Goal: Entertainment & Leisure: Consume media (video, audio)

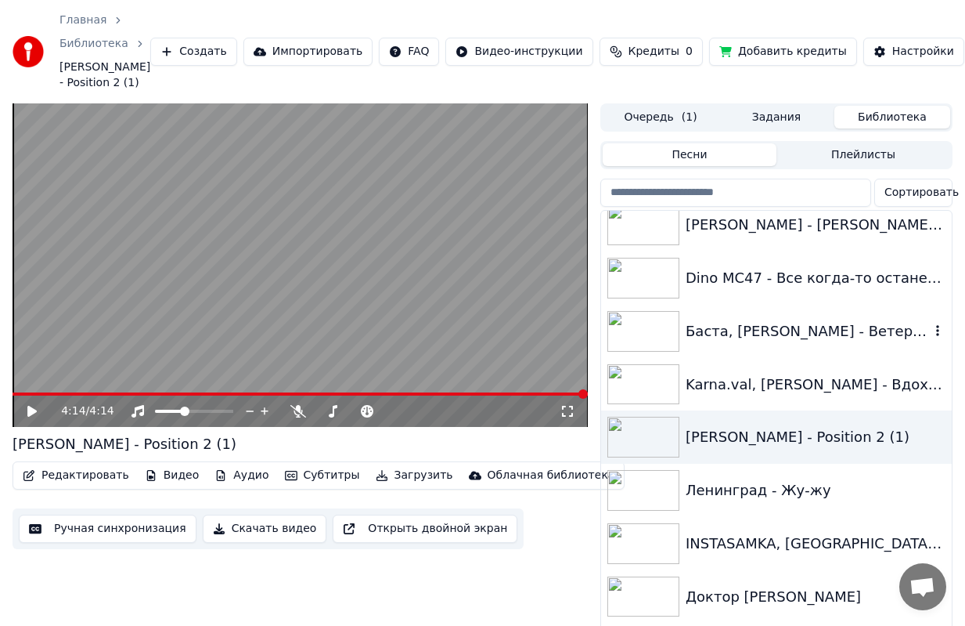
scroll to position [3131, 0]
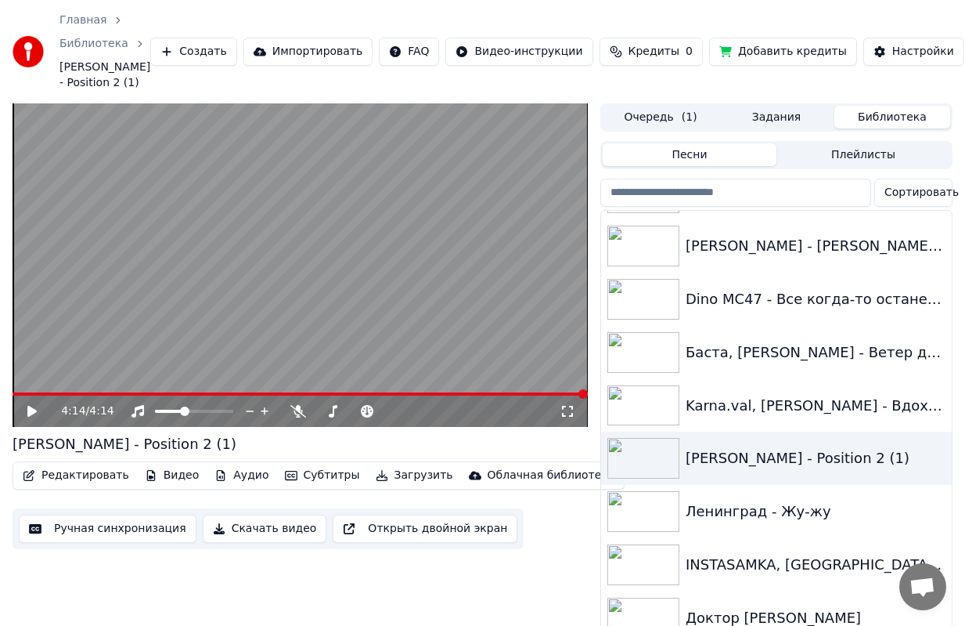
click at [649, 195] on input "search" at bounding box center [735, 192] width 271 height 28
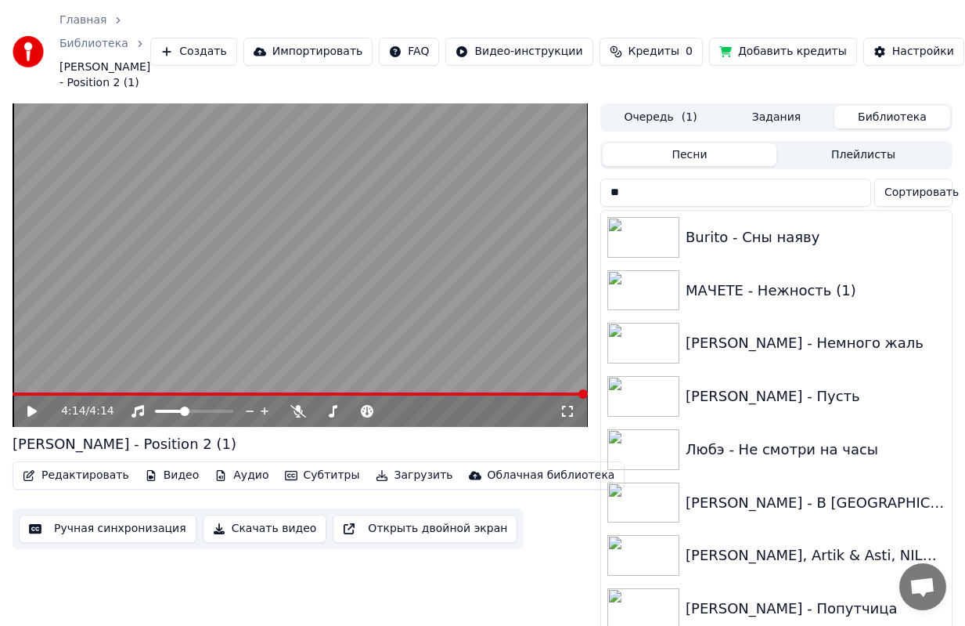
scroll to position [106, 0]
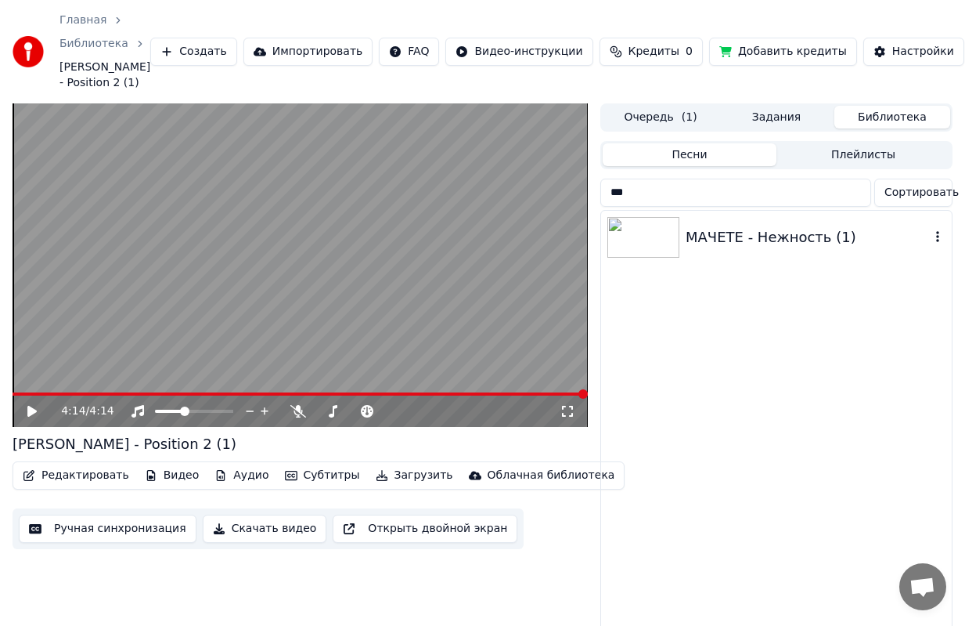
click at [676, 235] on img at bounding box center [643, 237] width 72 height 41
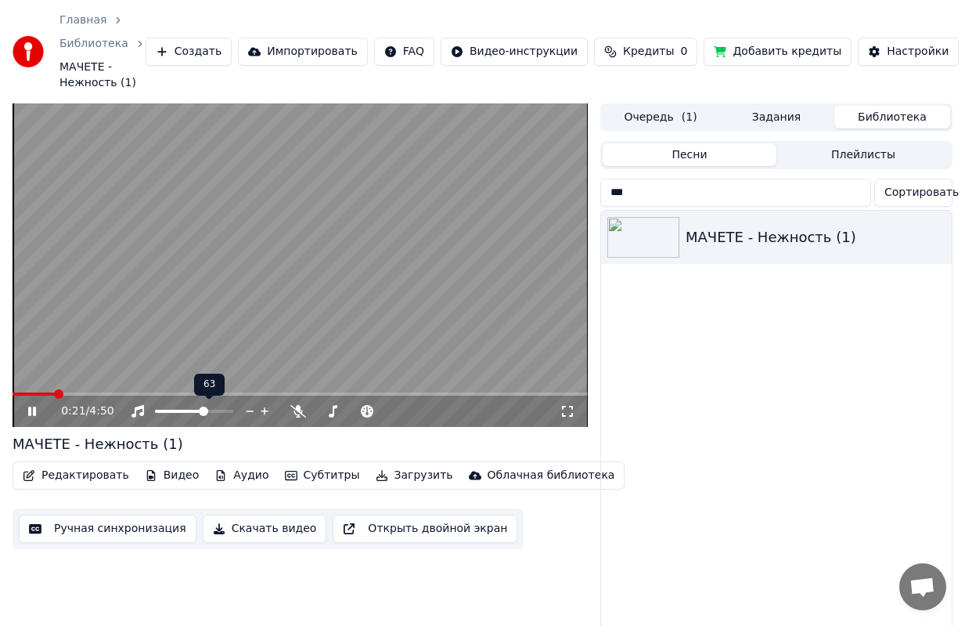
click at [204, 413] on span at bounding box center [203, 410] width 9 height 9
click at [22, 394] on span at bounding box center [18, 393] width 10 height 3
click at [13, 397] on span at bounding box center [17, 393] width 9 height 9
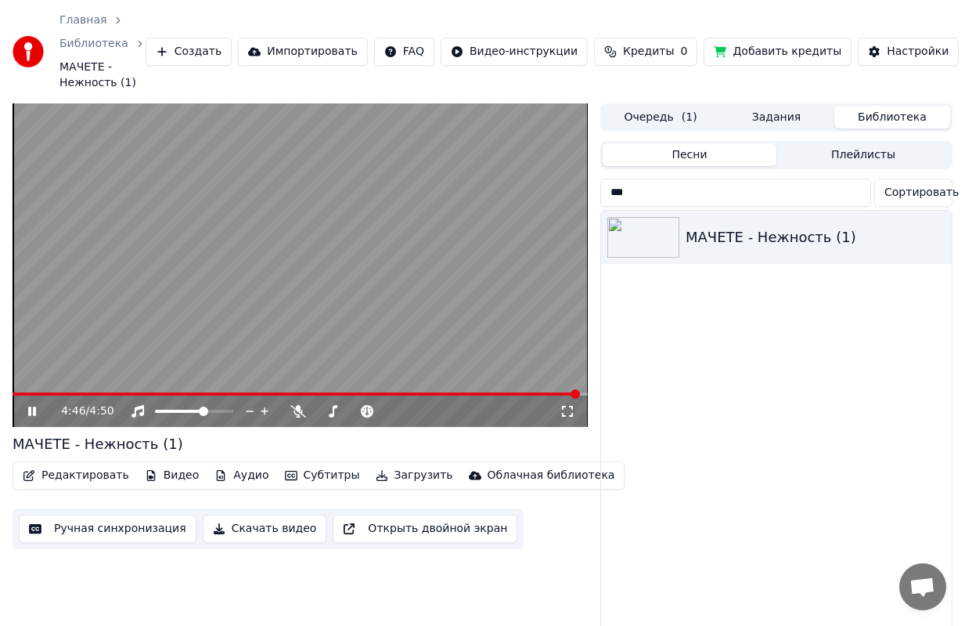
click at [330, 218] on video at bounding box center [300, 264] width 575 height 323
click at [698, 200] on input "***" at bounding box center [735, 192] width 271 height 28
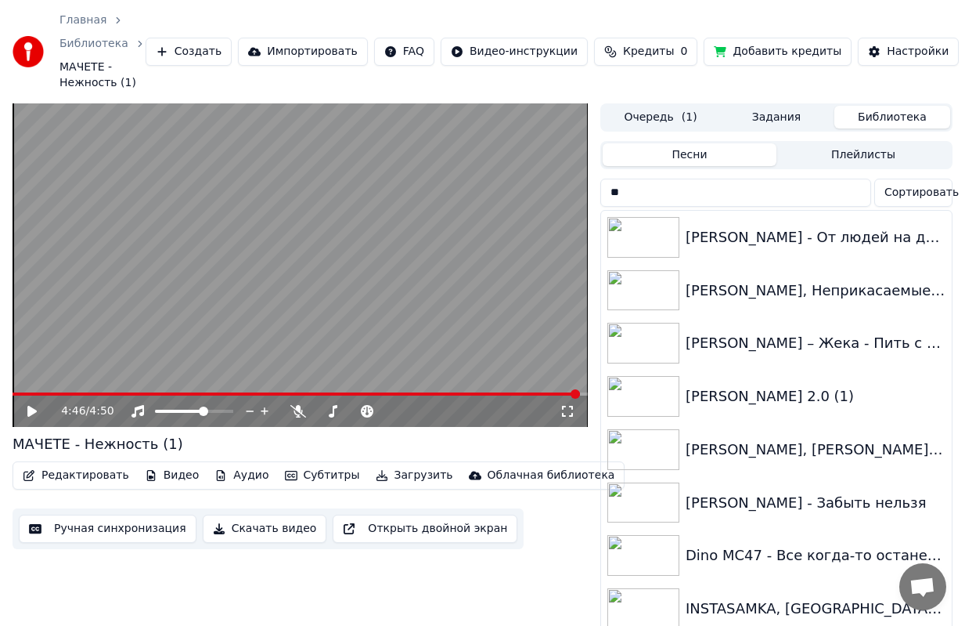
type input "*"
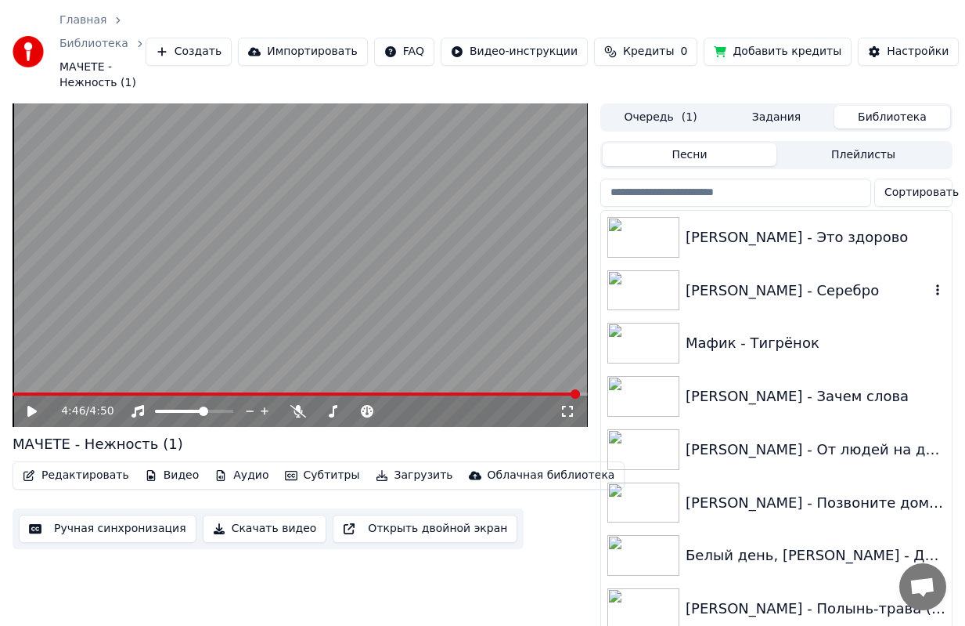
click at [638, 291] on img at bounding box center [643, 290] width 72 height 41
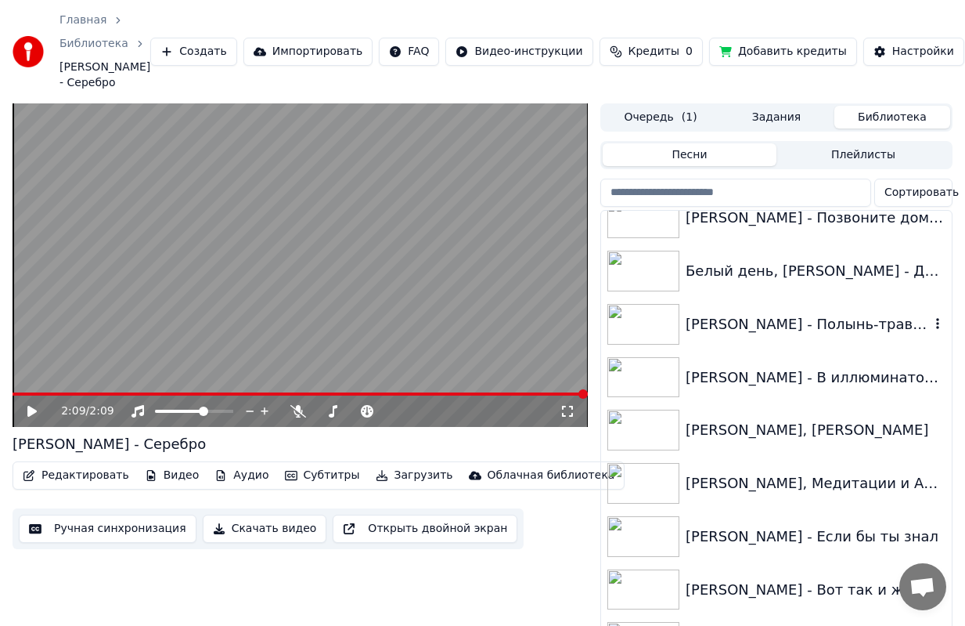
scroll to position [313, 0]
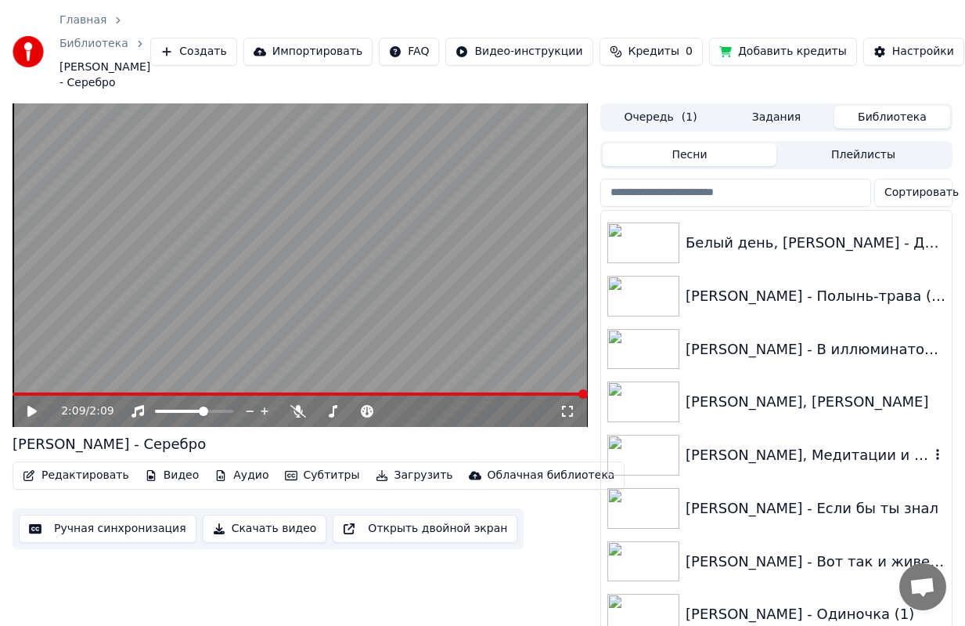
click at [640, 451] on img at bounding box center [643, 454] width 72 height 41
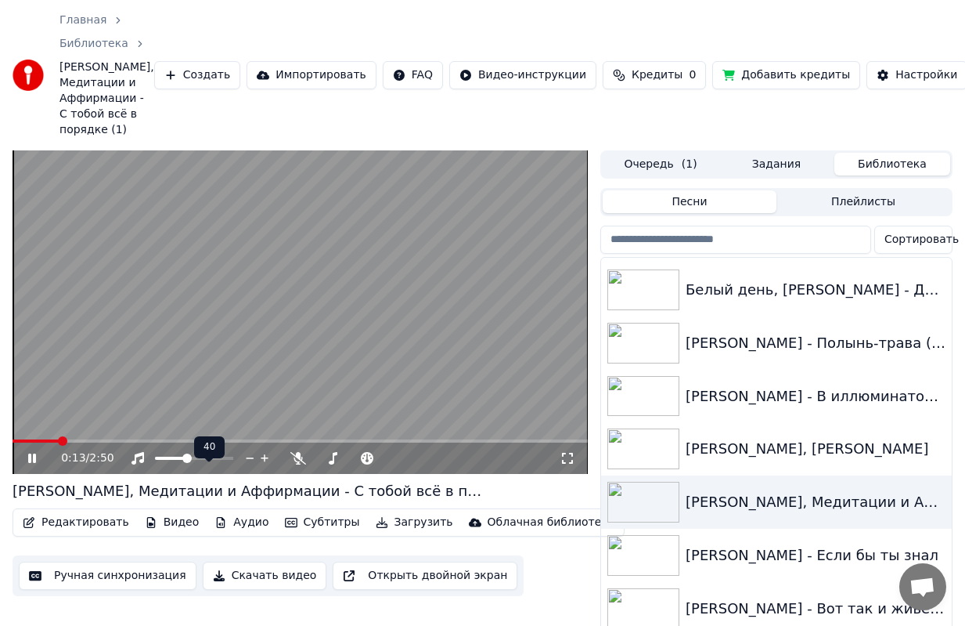
click at [186, 463] on span at bounding box center [186, 457] width 9 height 9
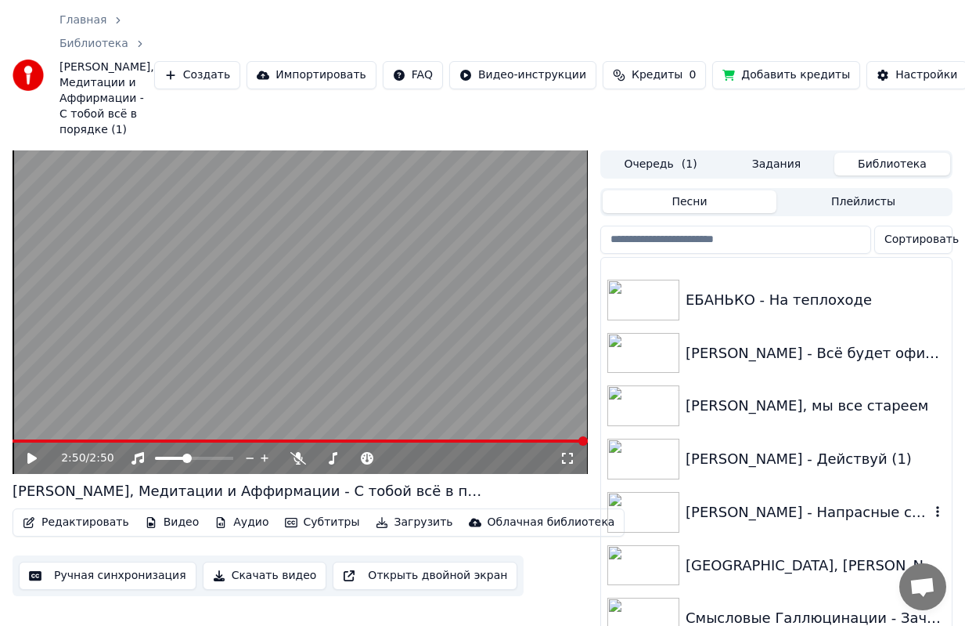
scroll to position [1018, 0]
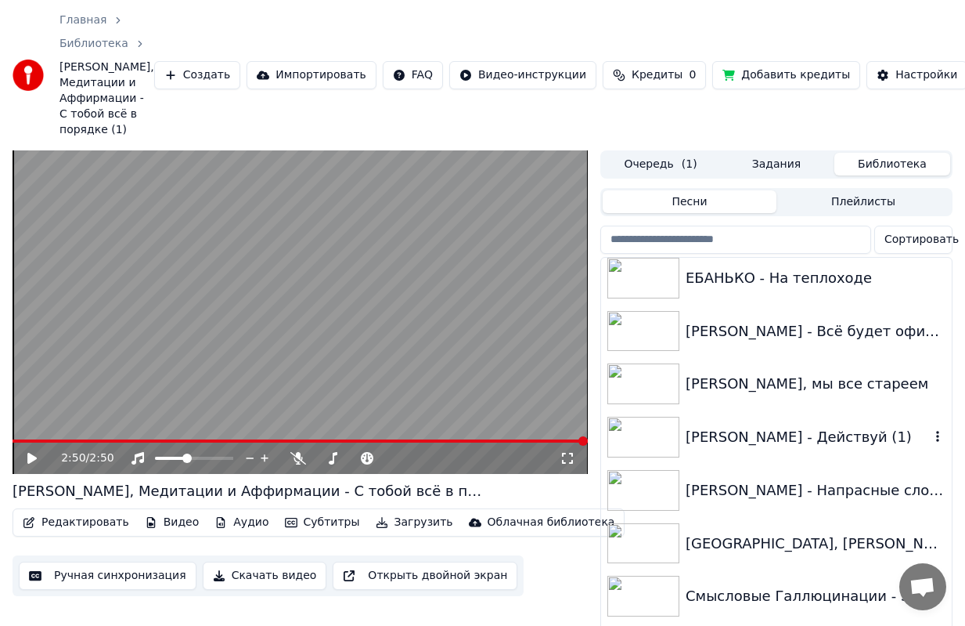
click at [644, 449] on img at bounding box center [643, 436] width 72 height 41
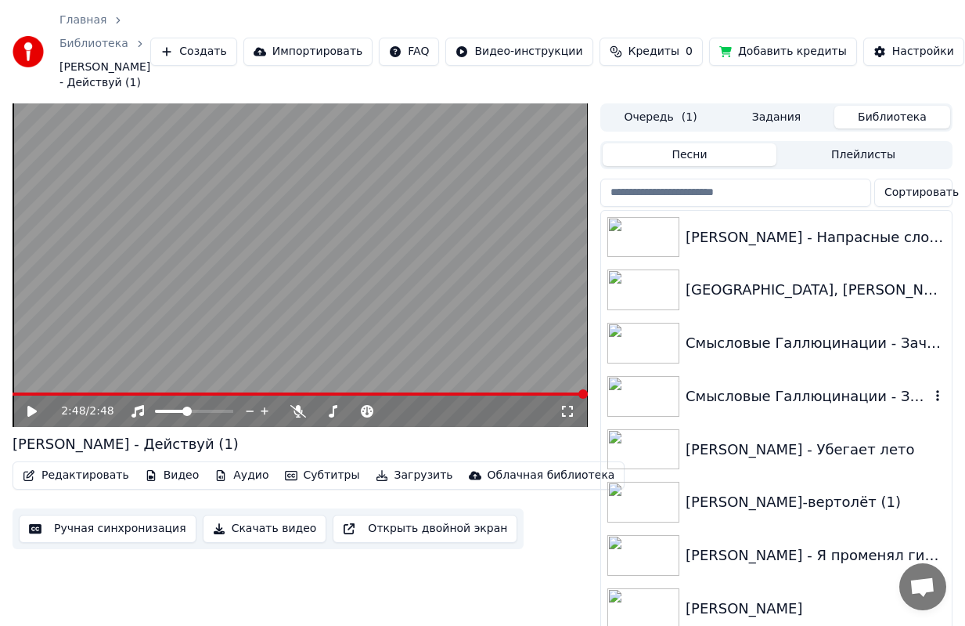
scroll to position [1253, 0]
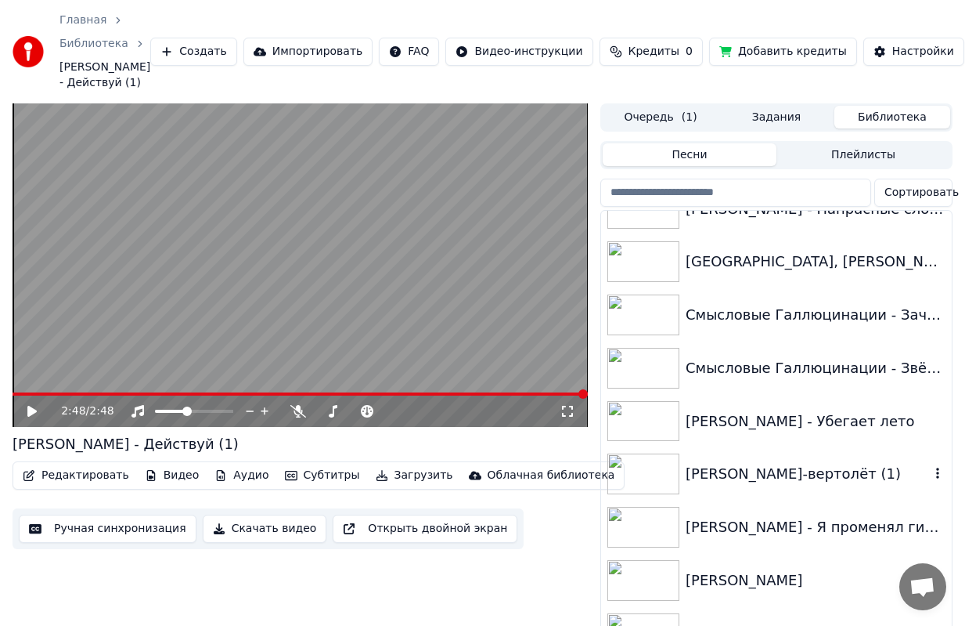
click at [824, 472] on div "[PERSON_NAME]-вертолёт (1)" at bounding box center [808, 474] width 244 height 22
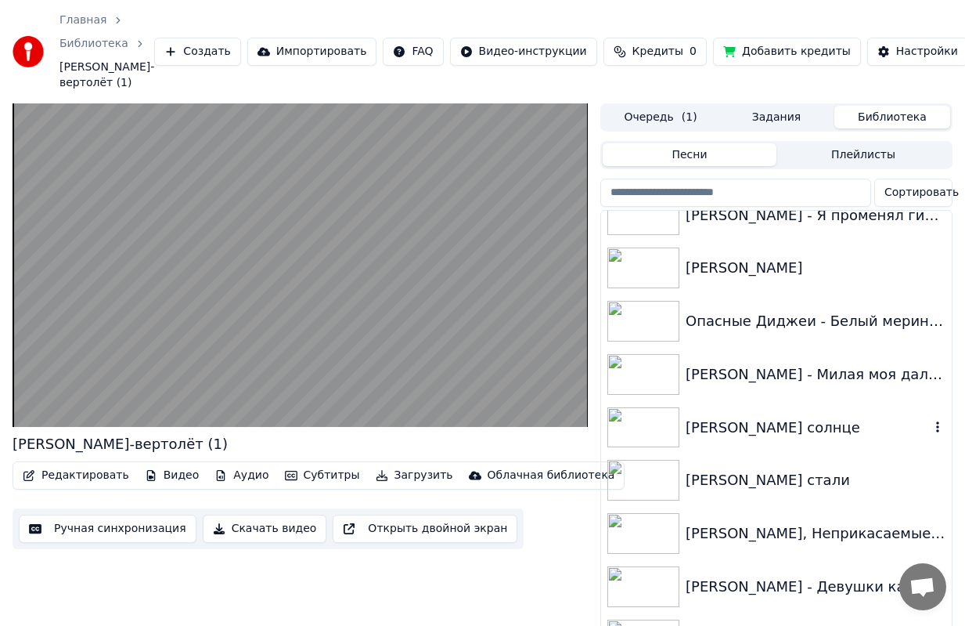
scroll to position [1644, 0]
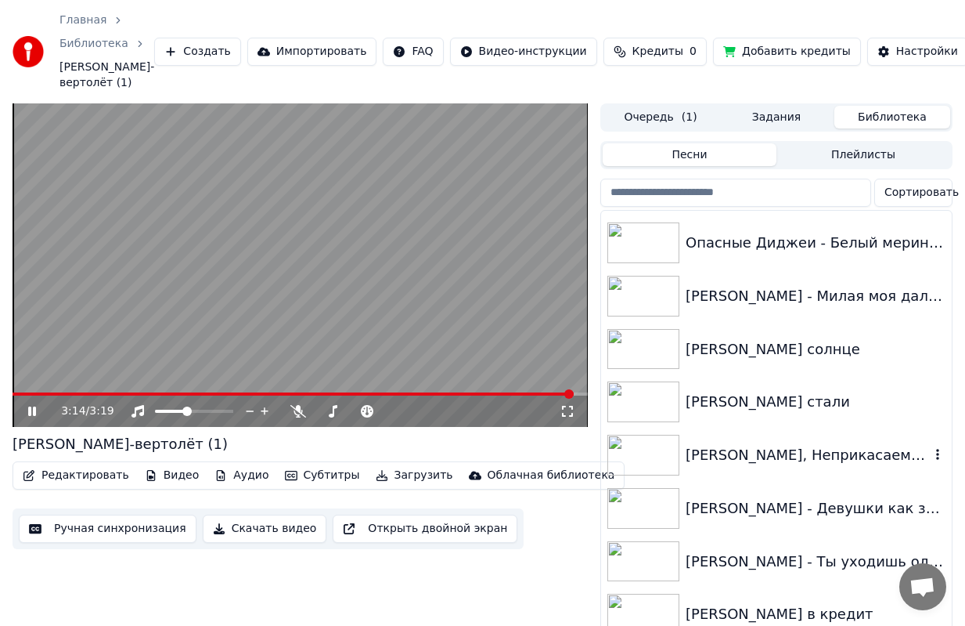
click at [646, 475] on img at bounding box center [643, 454] width 72 height 41
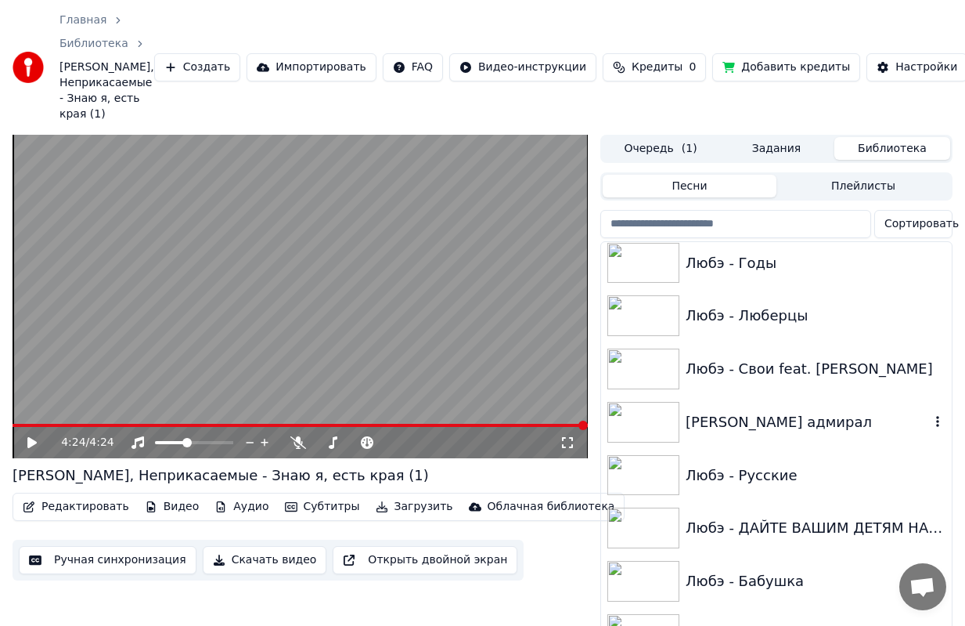
scroll to position [3758, 0]
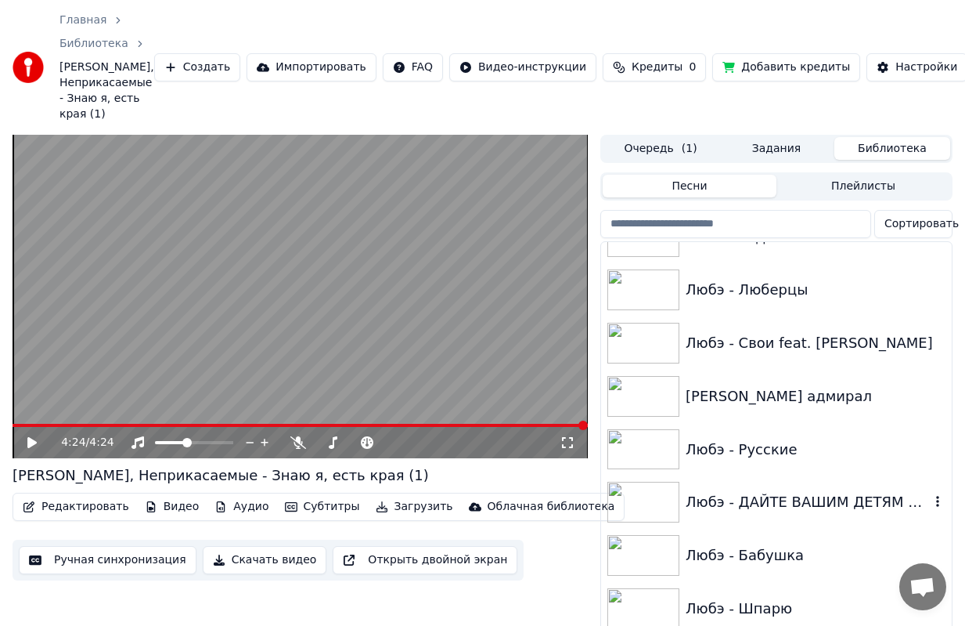
click at [728, 503] on div "Любэ - ДАЙТЕ ВАШИМ ДЕТЯМ НАШИ ИМЕНА (1)" at bounding box center [808, 502] width 244 height 22
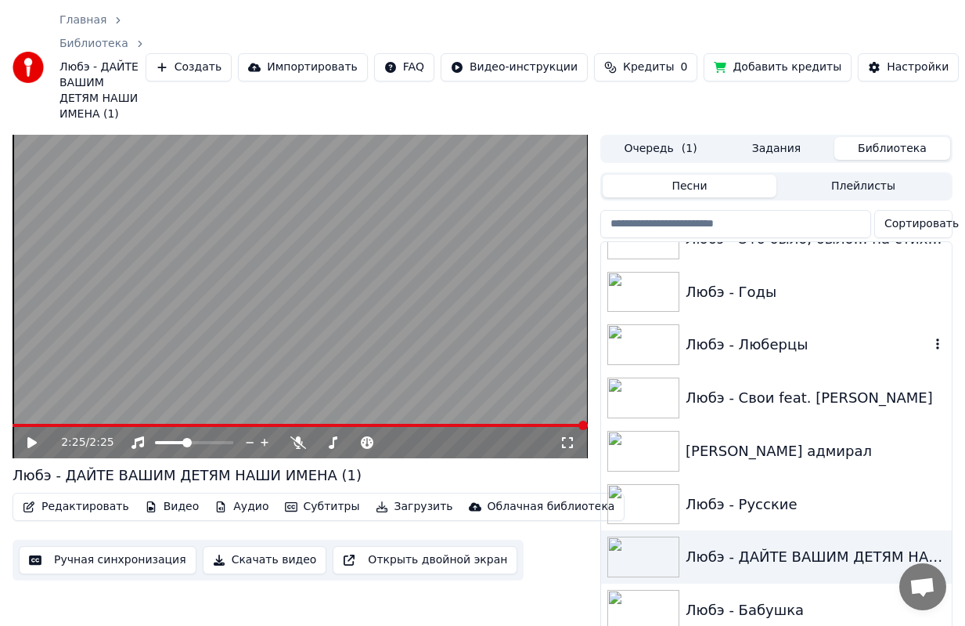
scroll to position [3679, 0]
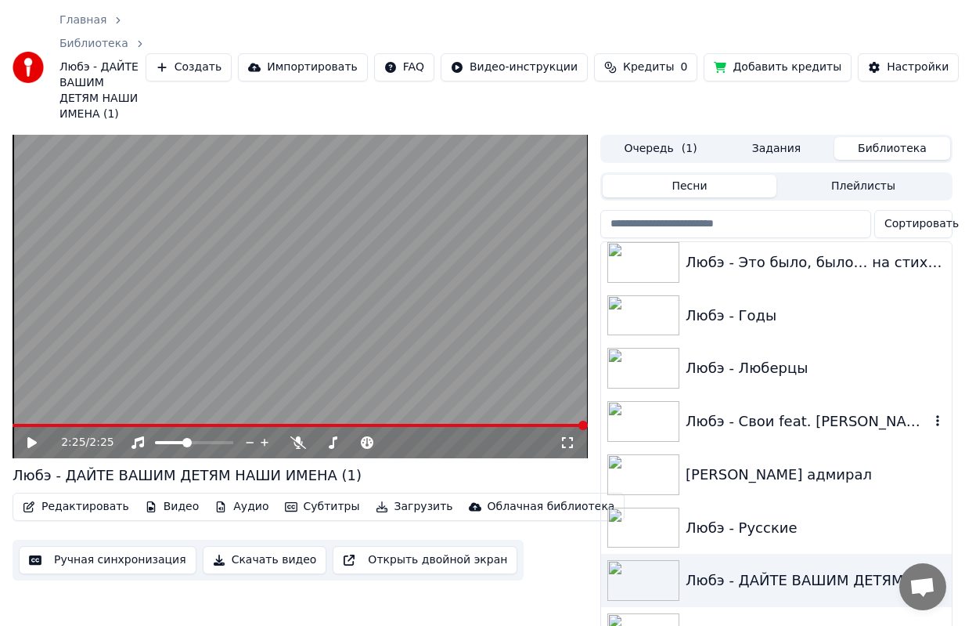
click at [657, 423] on img at bounding box center [643, 421] width 72 height 41
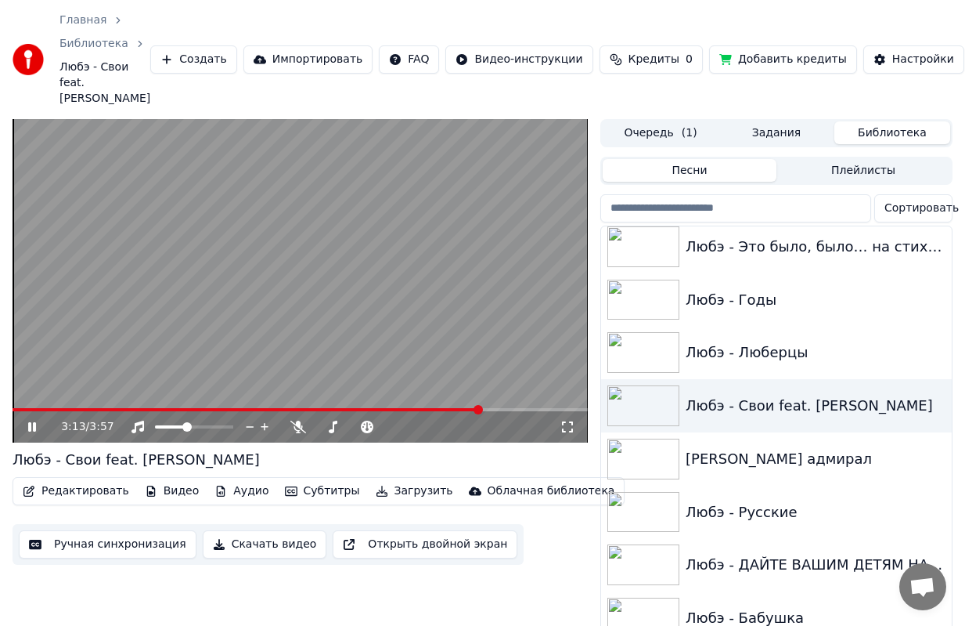
click at [291, 276] on video at bounding box center [300, 280] width 575 height 323
click at [449, 410] on span at bounding box center [231, 409] width 436 height 3
click at [426, 409] on span at bounding box center [220, 409] width 414 height 3
click at [30, 428] on icon at bounding box center [31, 426] width 9 height 11
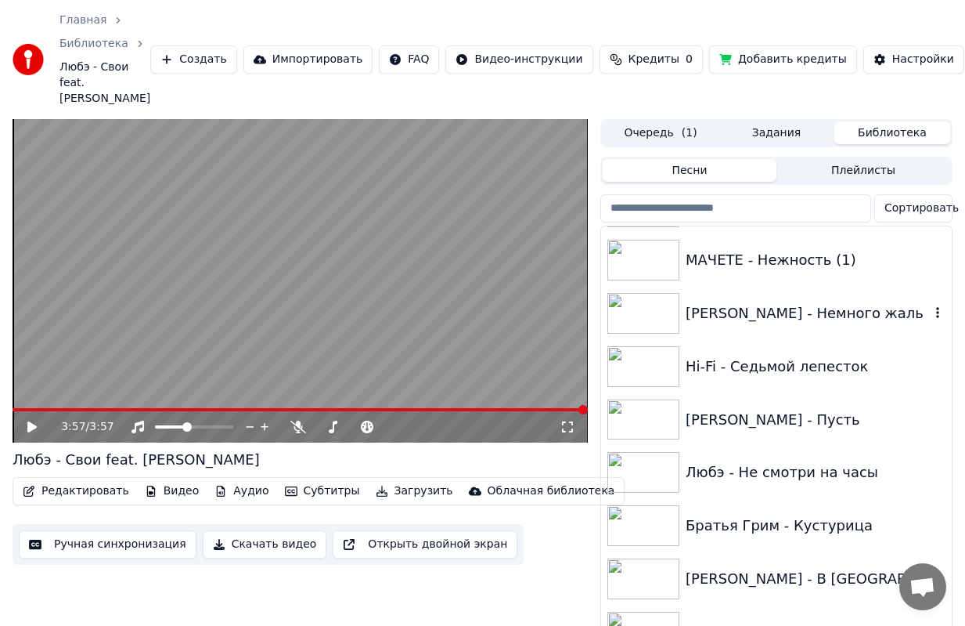
scroll to position [4541, 0]
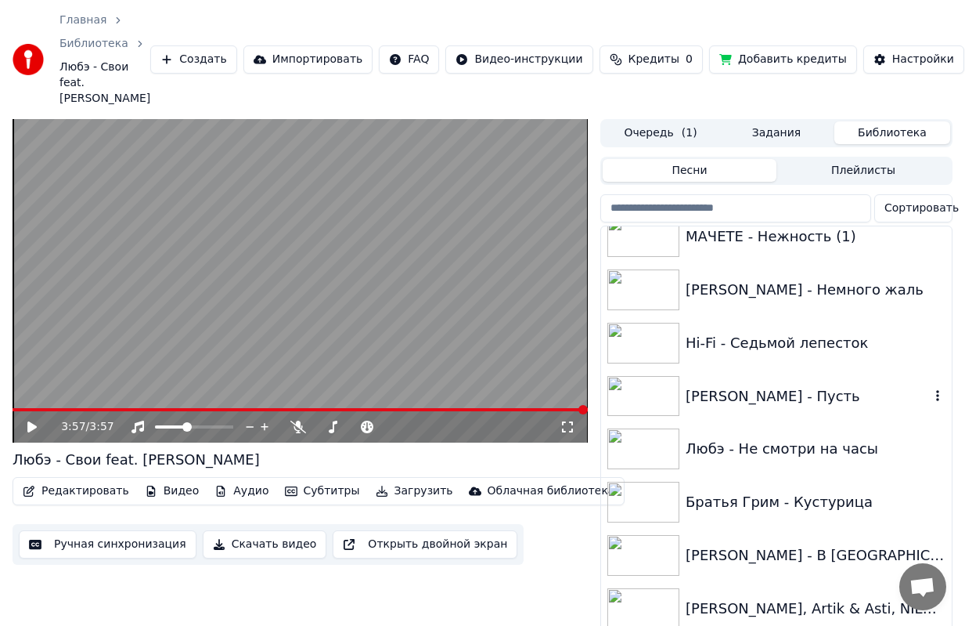
click at [653, 395] on img at bounding box center [643, 396] width 72 height 41
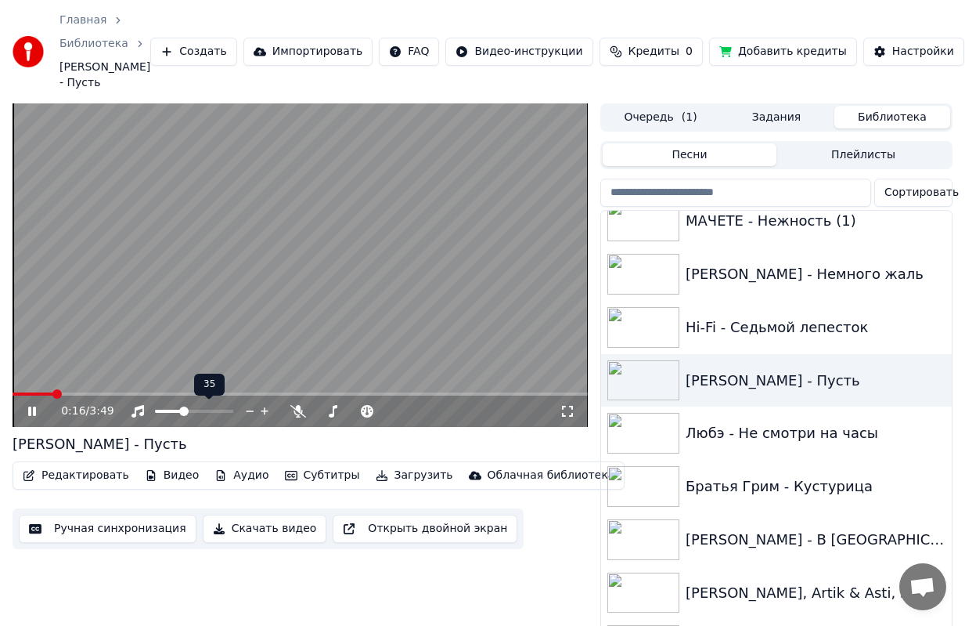
click at [182, 409] on span at bounding box center [183, 410] width 9 height 9
